Goal: Transaction & Acquisition: Purchase product/service

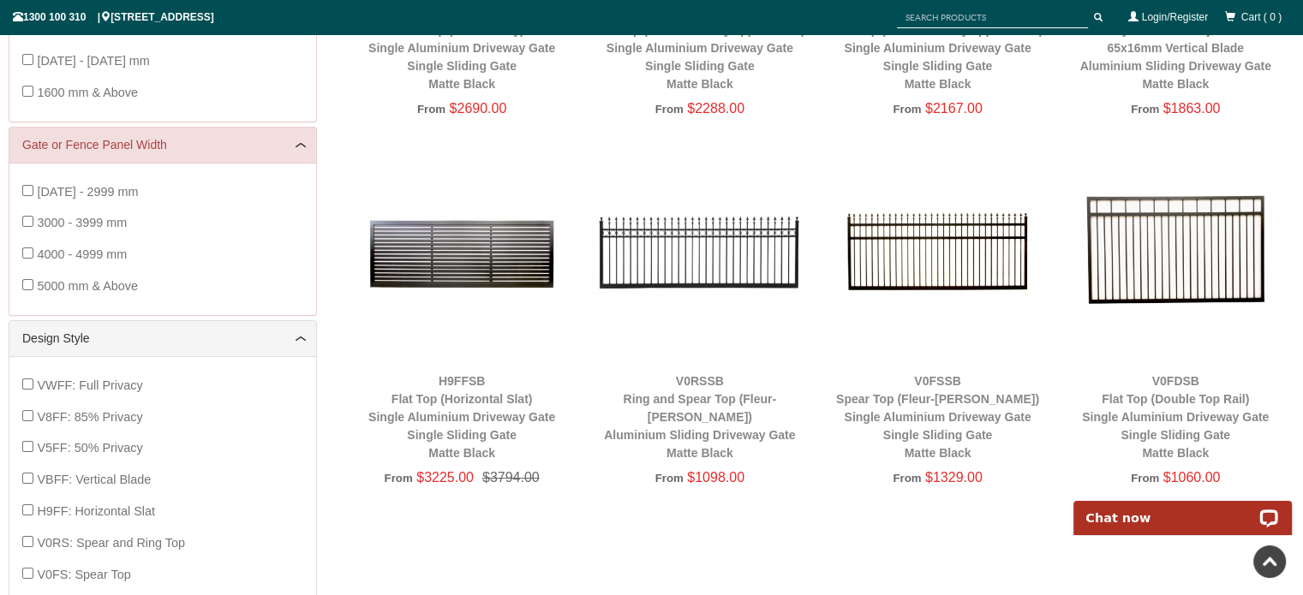
scroll to position [539, 0]
click at [1178, 252] on img at bounding box center [1175, 250] width 221 height 221
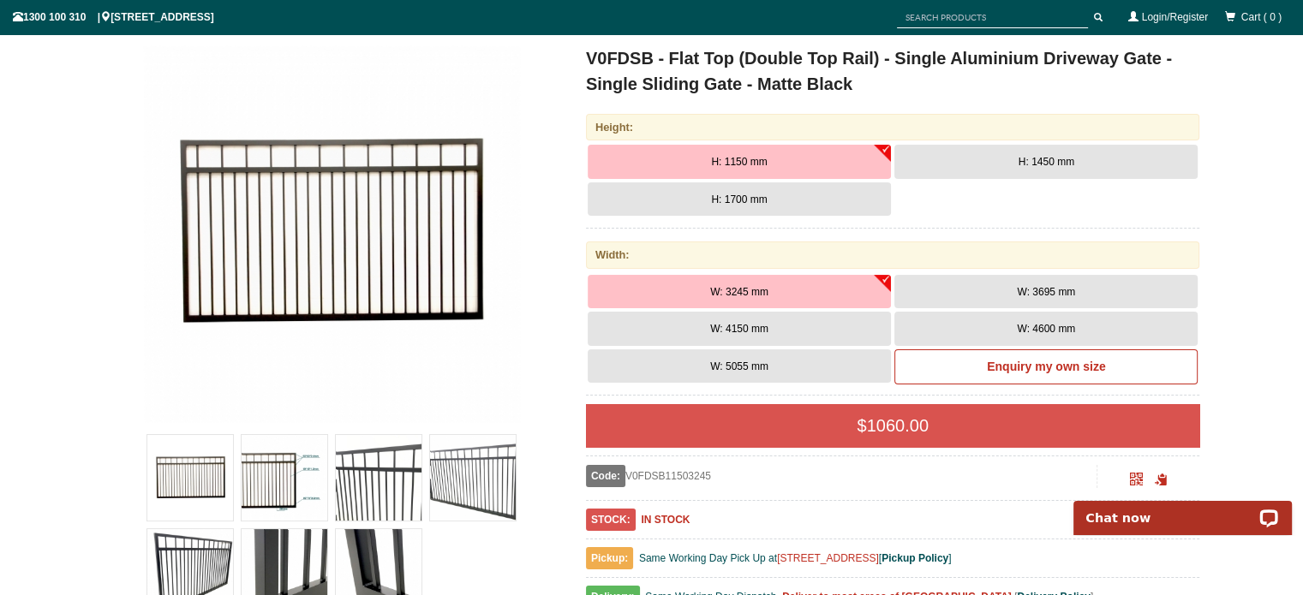
scroll to position [227, 0]
click at [923, 287] on button "W: 3695 mm" at bounding box center [1045, 291] width 303 height 34
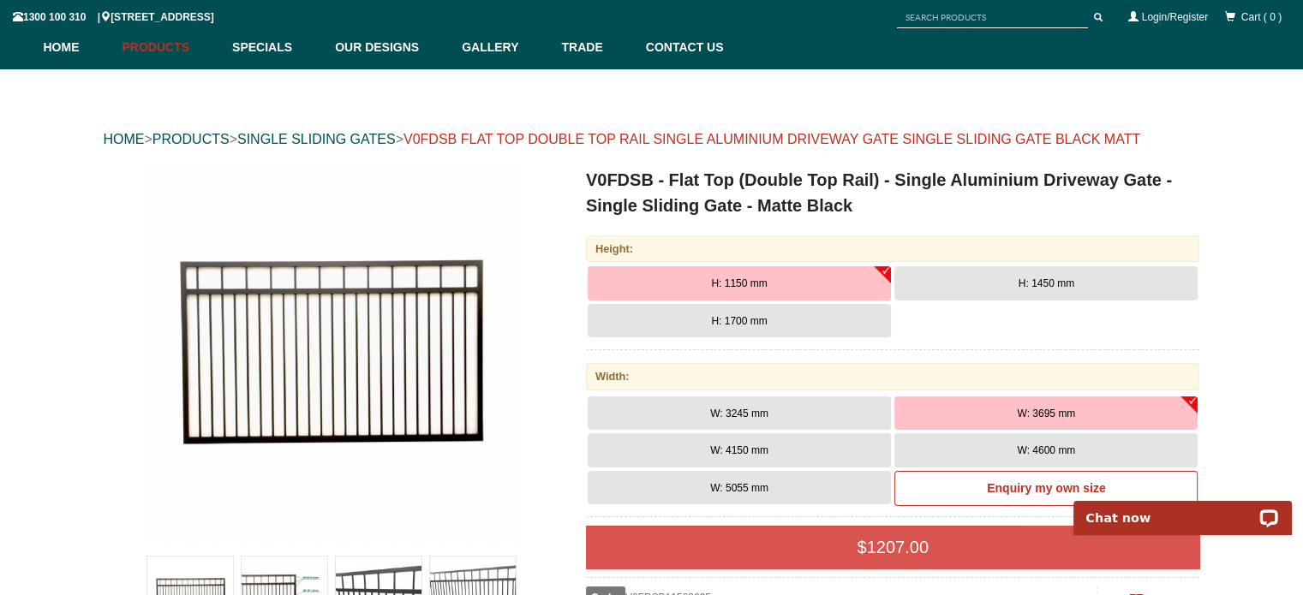
scroll to position [106, 0]
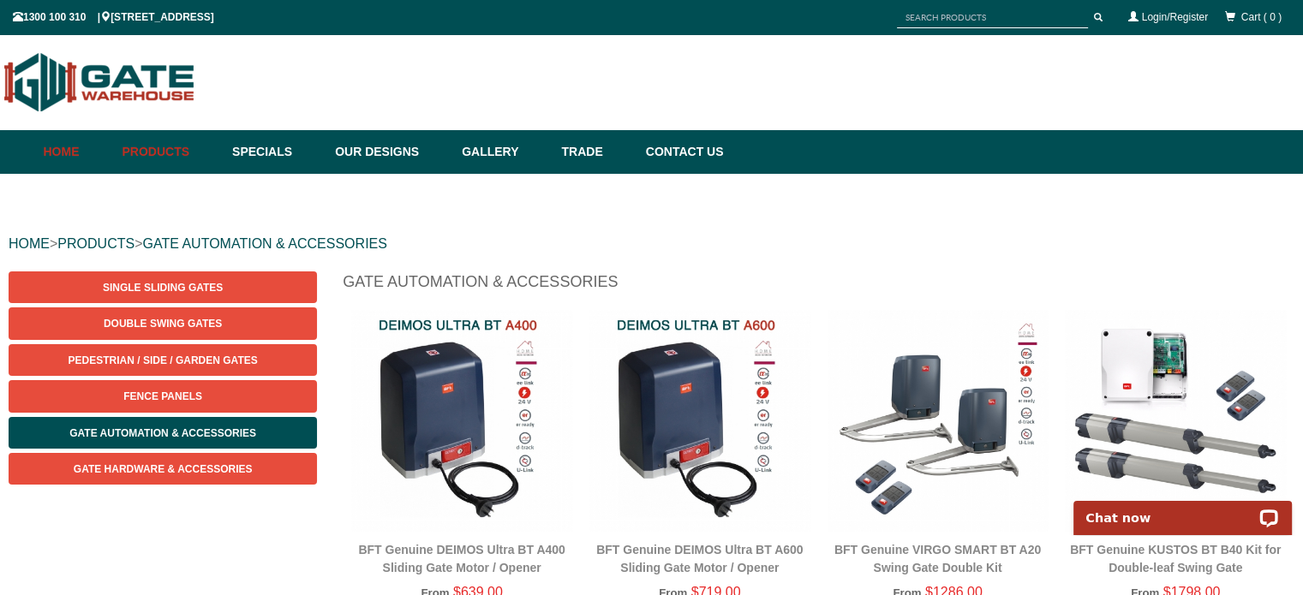
click at [45, 170] on link "Home" at bounding box center [79, 152] width 70 height 44
